Goal: Transaction & Acquisition: Purchase product/service

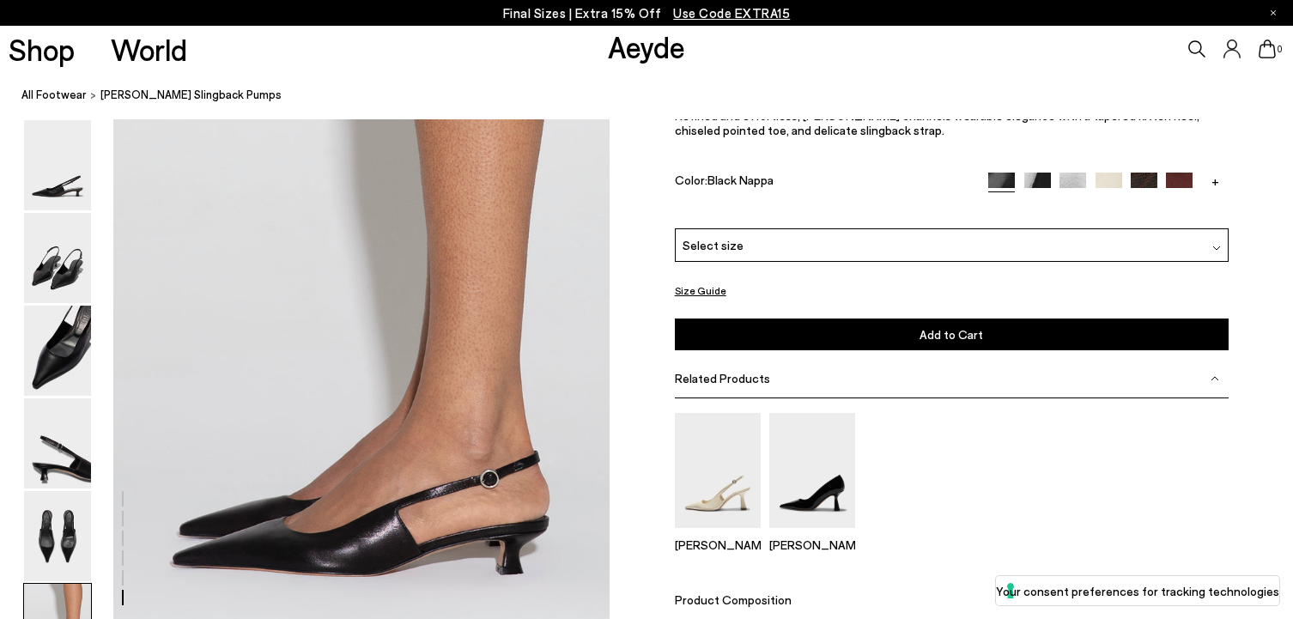
scroll to position [3283, 0]
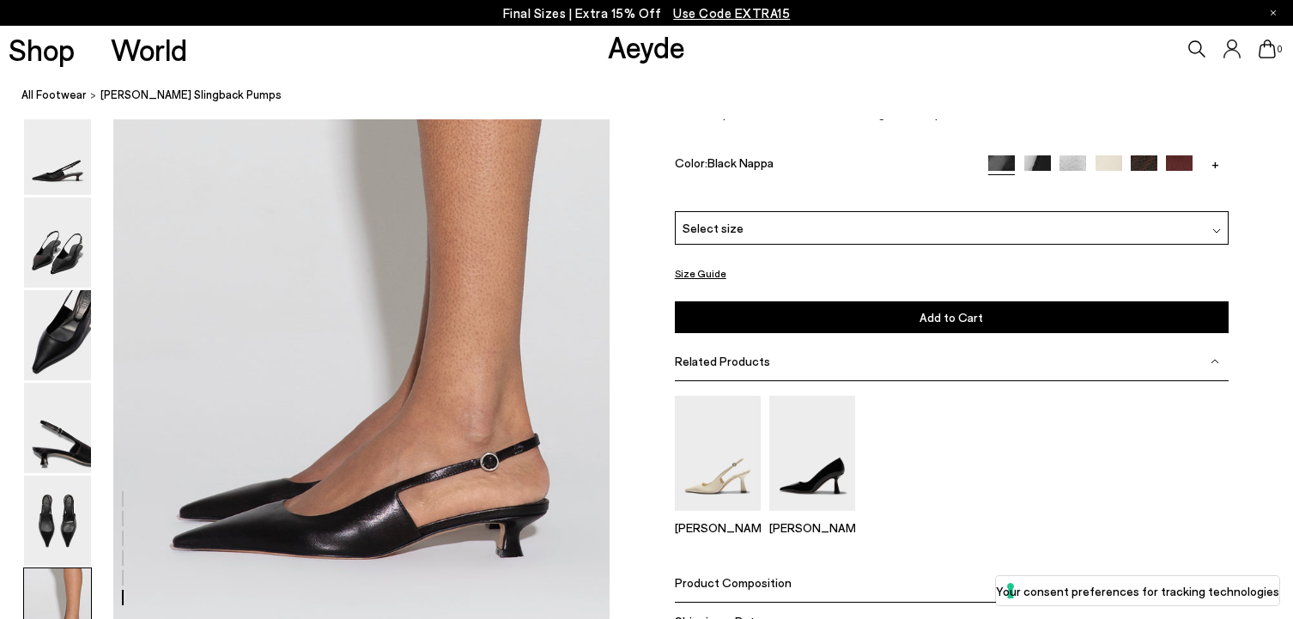
click at [852, 243] on div "Select size" at bounding box center [952, 227] width 554 height 33
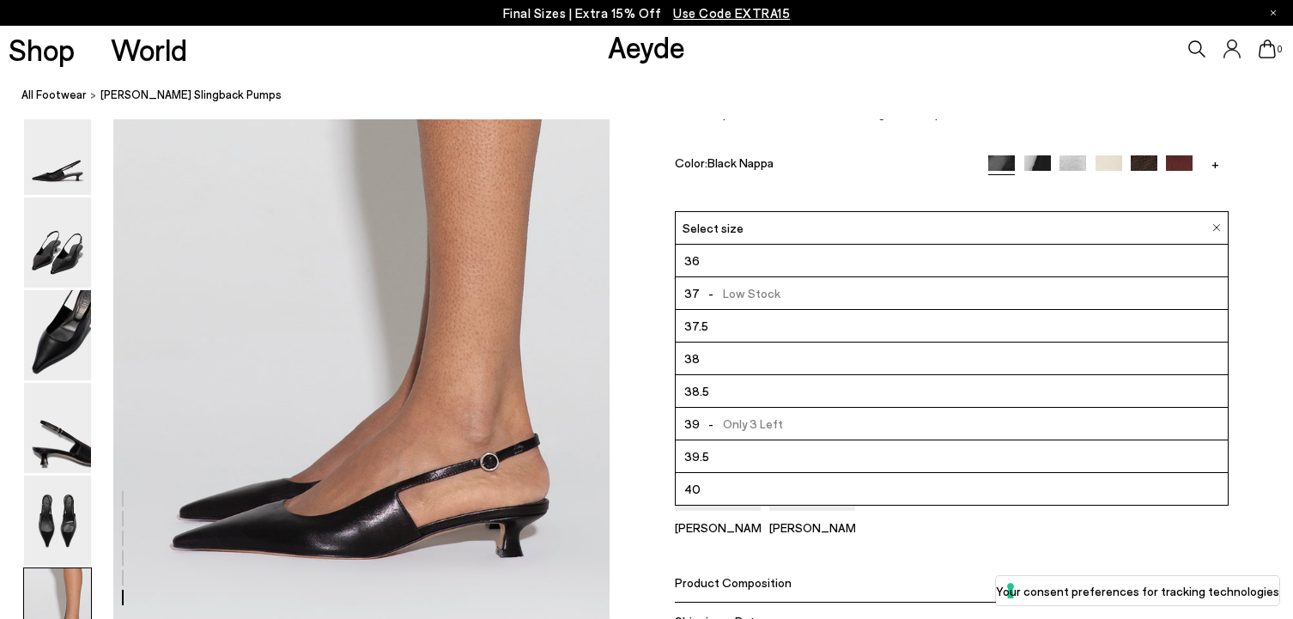
click at [836, 401] on li "38.5" at bounding box center [952, 391] width 552 height 33
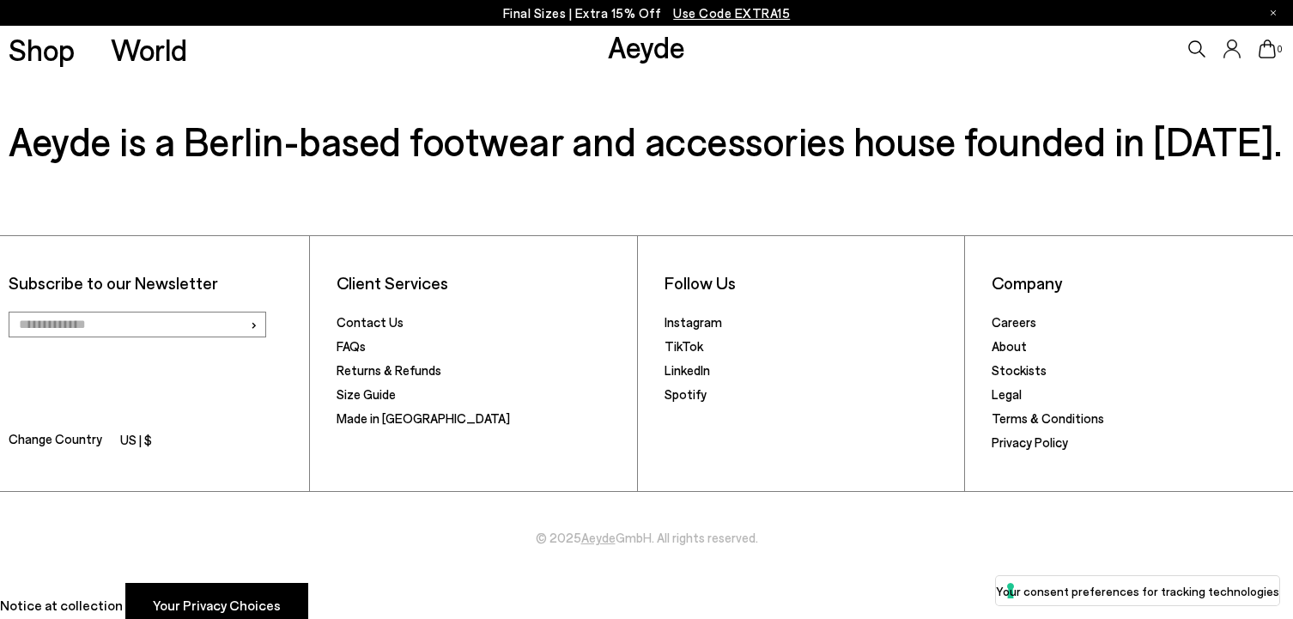
scroll to position [4440, 0]
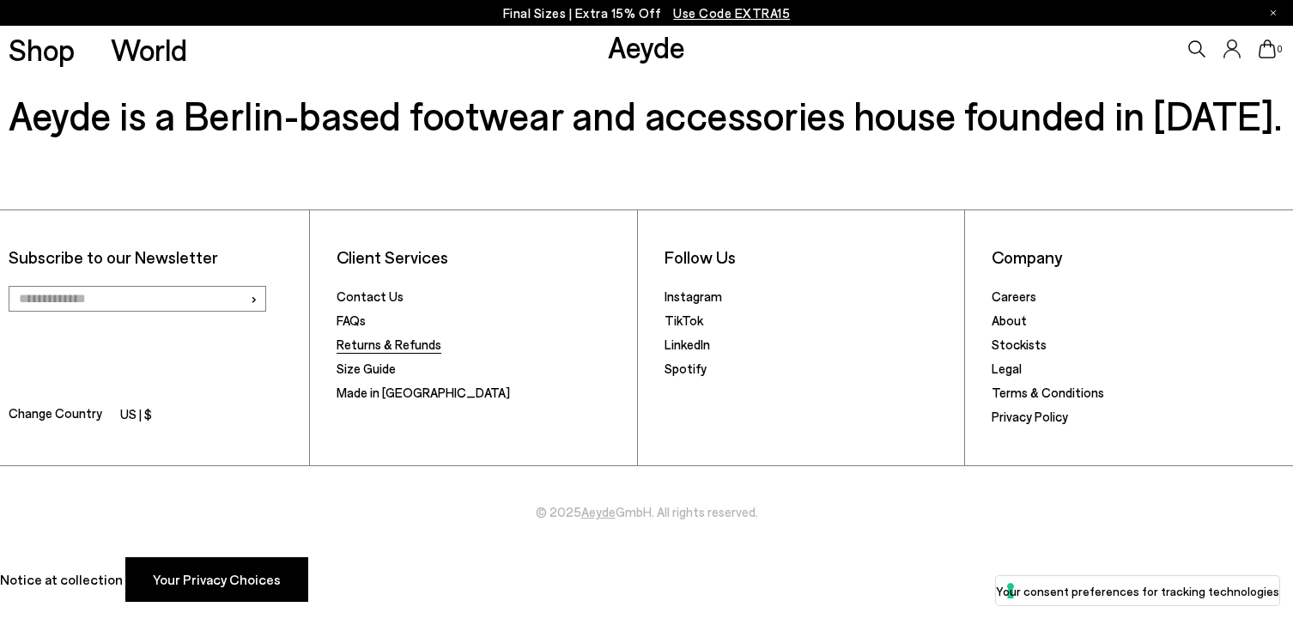
click at [429, 343] on link "Returns & Refunds" at bounding box center [389, 344] width 105 height 15
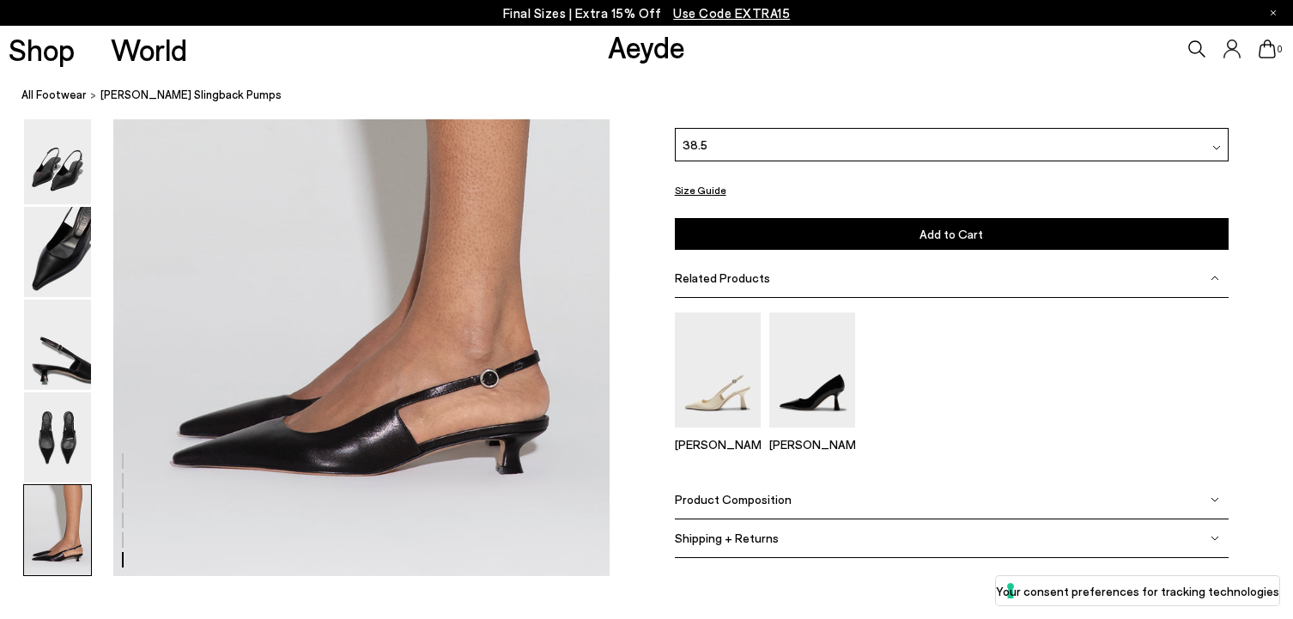
scroll to position [3363, 0]
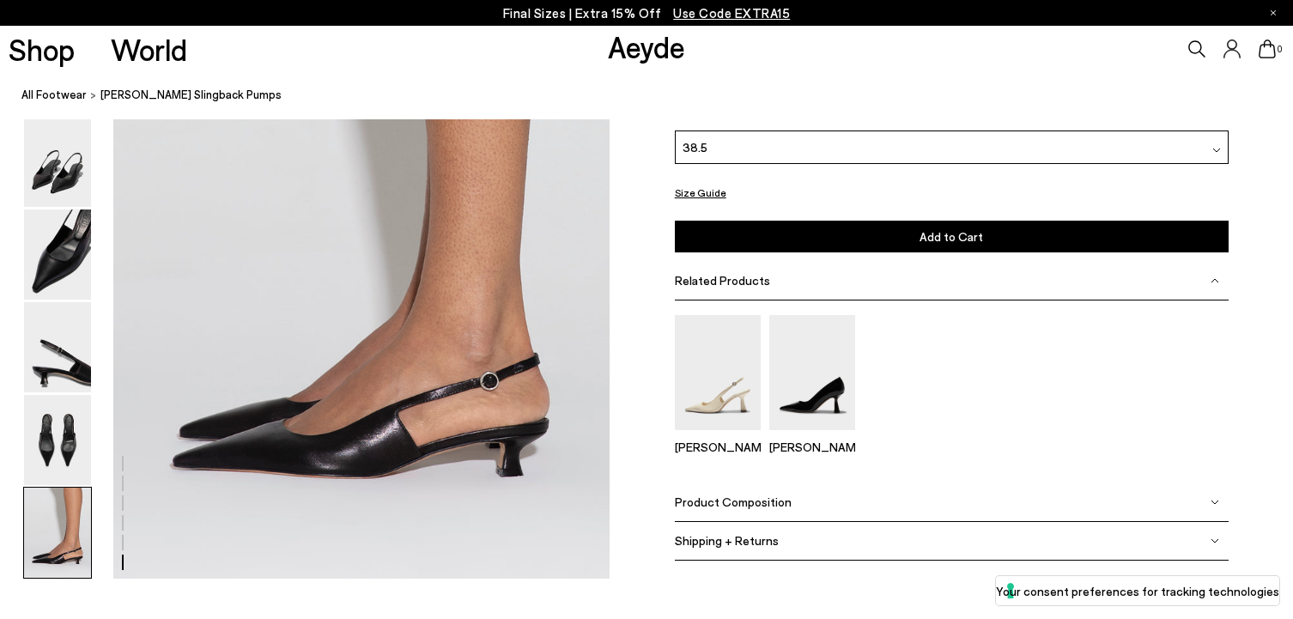
click at [859, 494] on div "Product Composition" at bounding box center [952, 501] width 554 height 39
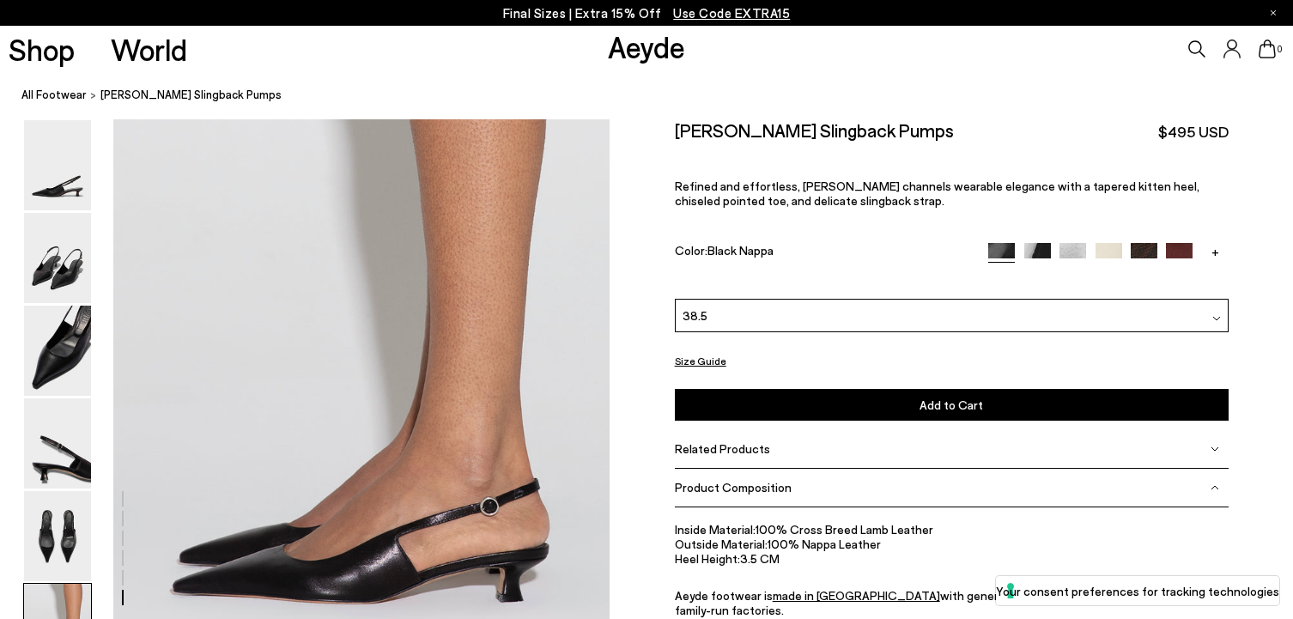
scroll to position [3218, 0]
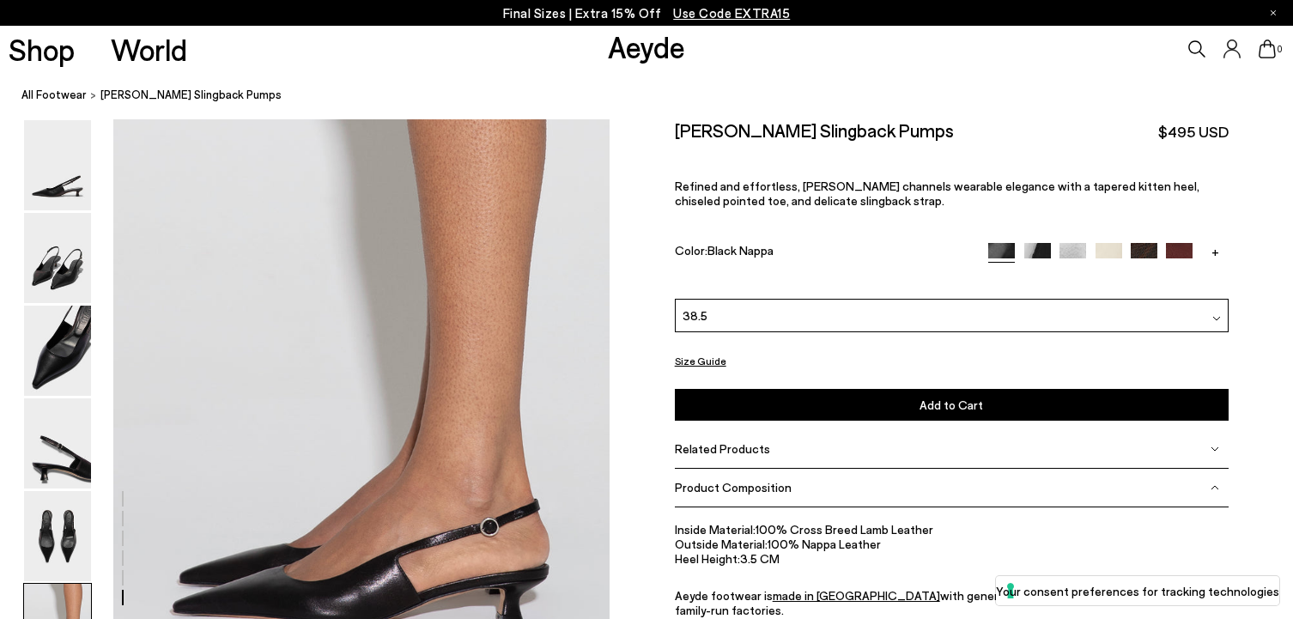
click at [864, 389] on button "Add to Cart Select a Size First" at bounding box center [952, 405] width 554 height 32
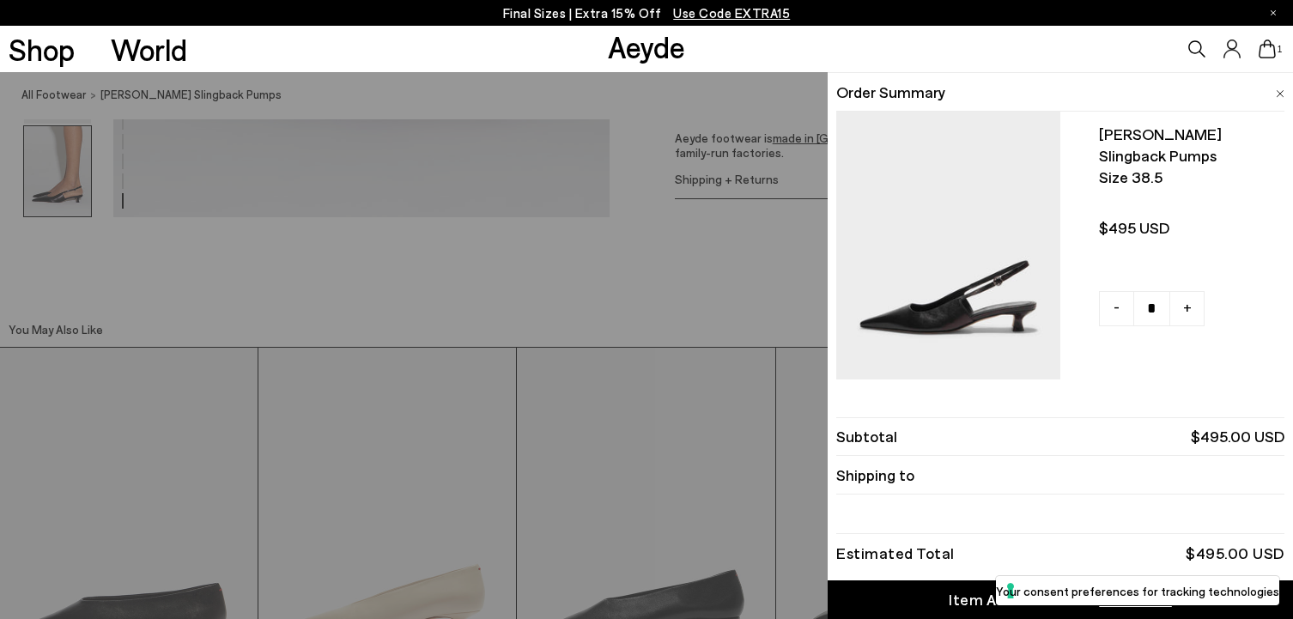
scroll to position [3781, 0]
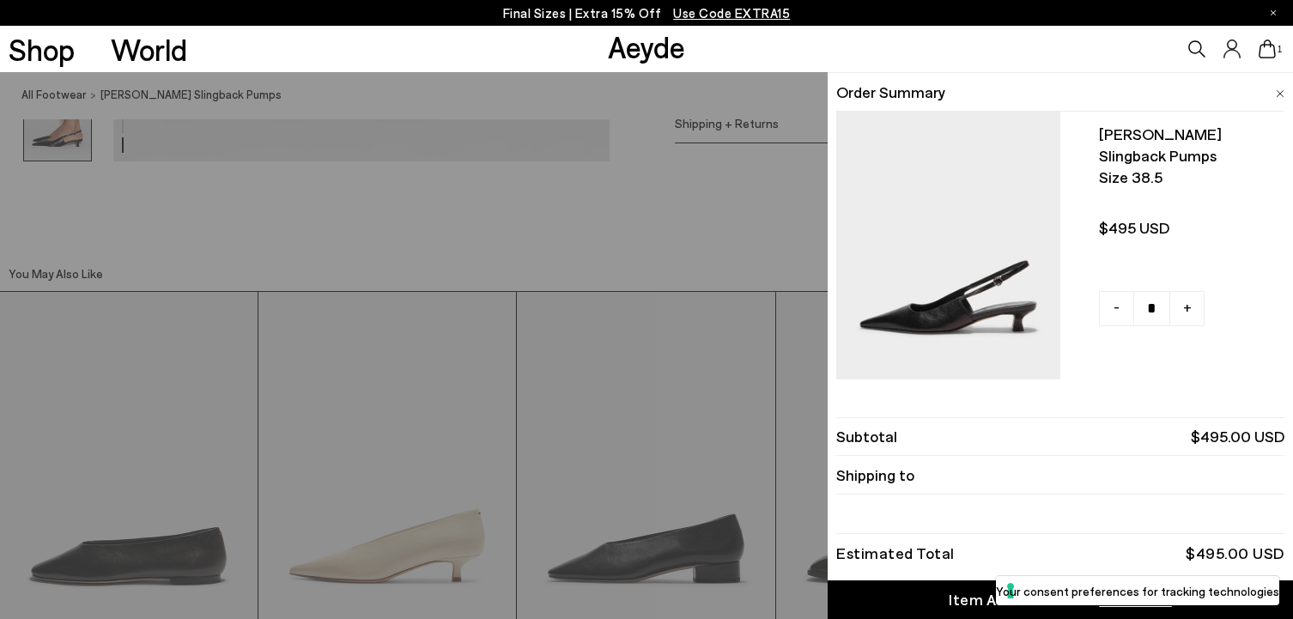
click at [973, 597] on div "Item Added to Cart" at bounding box center [1019, 599] width 141 height 21
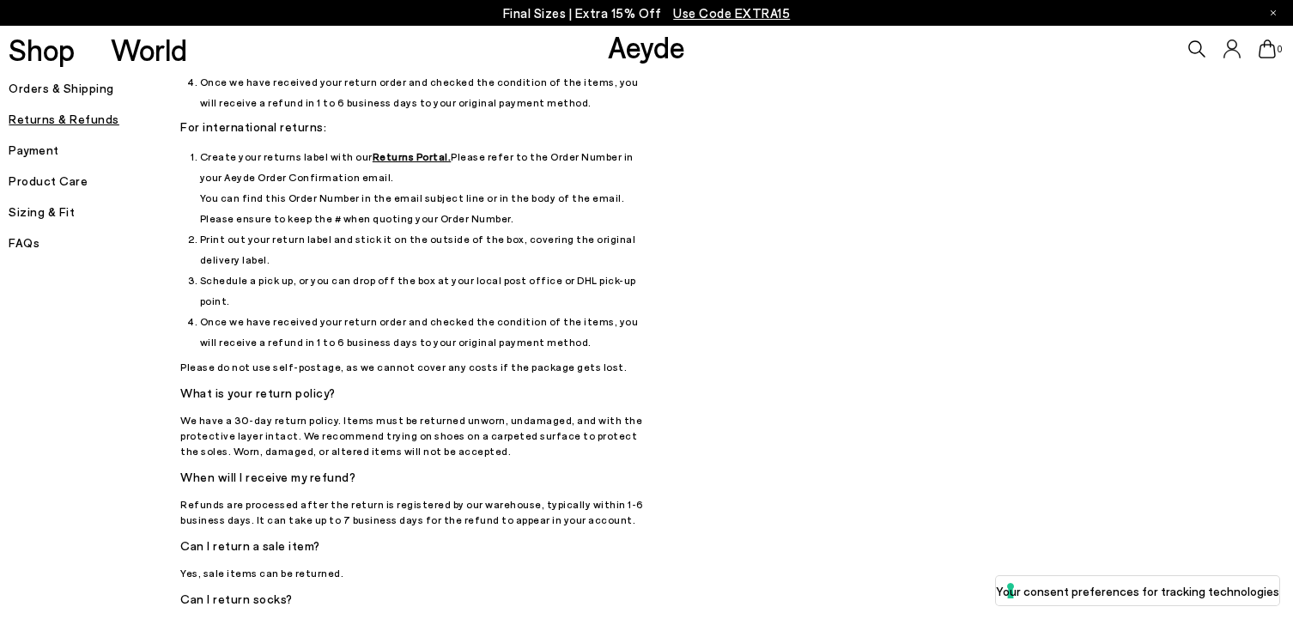
scroll to position [261, 0]
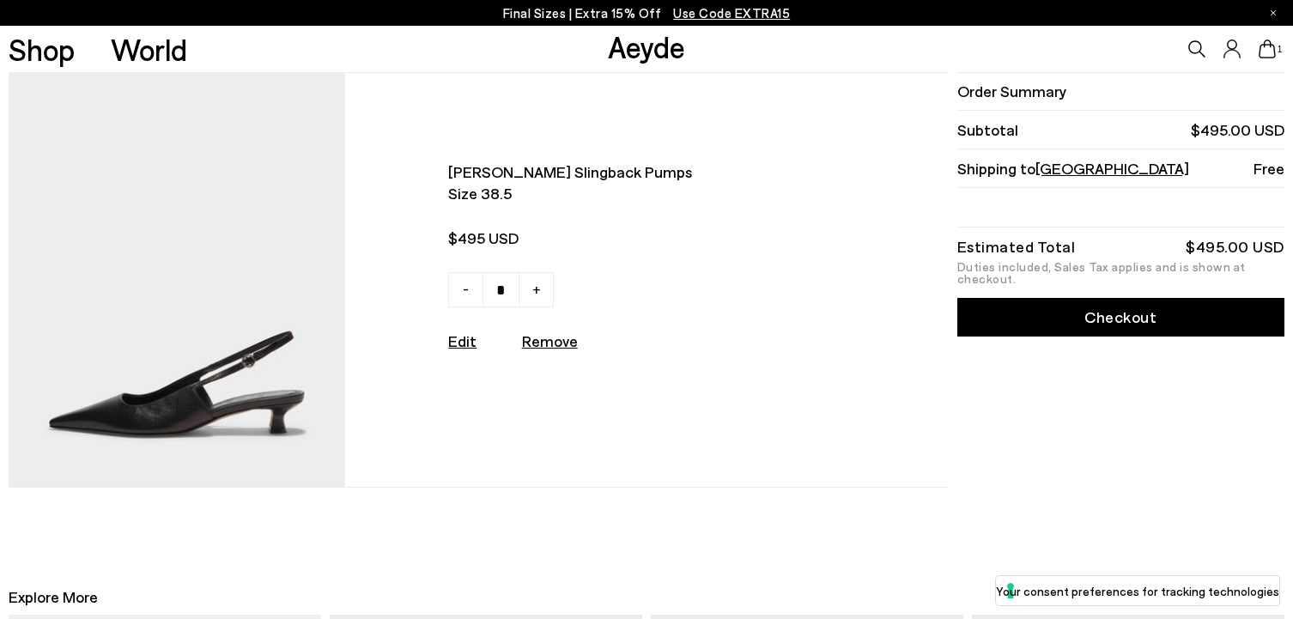
click at [1064, 320] on link "Checkout" at bounding box center [1120, 317] width 327 height 39
